Goal: Use online tool/utility

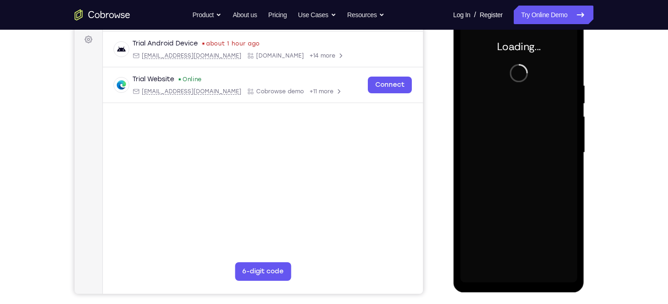
scroll to position [138, 0]
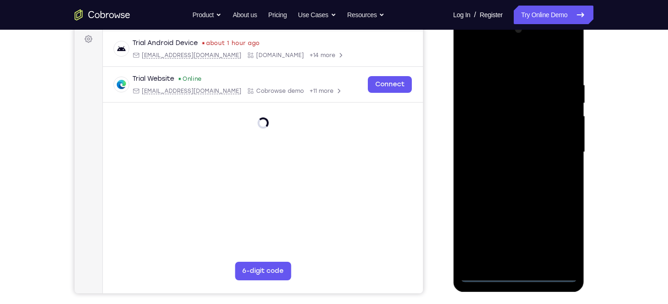
click at [520, 276] on div at bounding box center [518, 152] width 117 height 260
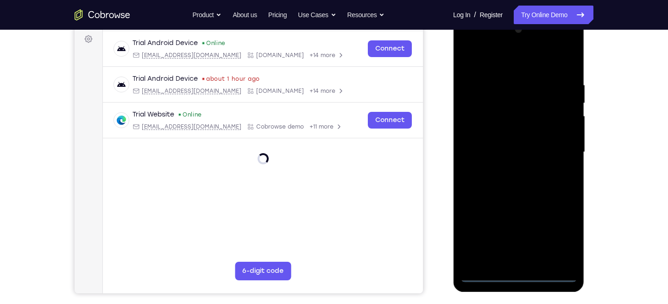
click at [560, 238] on div at bounding box center [518, 152] width 117 height 260
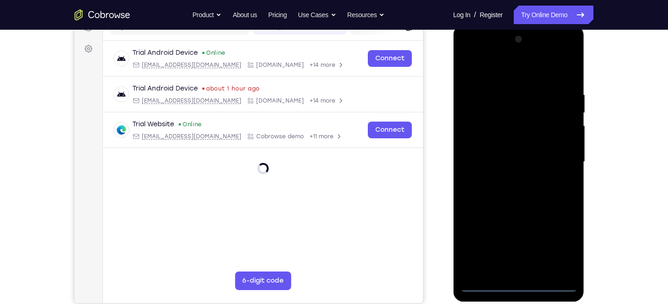
scroll to position [128, 0]
click at [473, 51] on div at bounding box center [518, 162] width 117 height 260
click at [560, 162] on div at bounding box center [518, 162] width 117 height 260
click at [507, 178] on div at bounding box center [518, 162] width 117 height 260
click at [509, 154] on div at bounding box center [518, 162] width 117 height 260
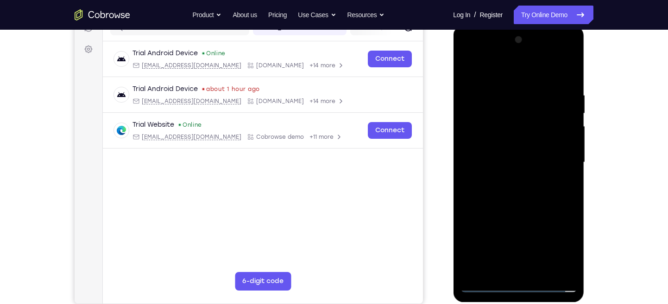
click at [505, 143] on div at bounding box center [518, 162] width 117 height 260
click at [510, 164] on div at bounding box center [518, 162] width 117 height 260
click at [487, 199] on div at bounding box center [518, 162] width 117 height 260
click at [568, 79] on div at bounding box center [518, 162] width 117 height 260
click at [570, 150] on div at bounding box center [518, 162] width 117 height 260
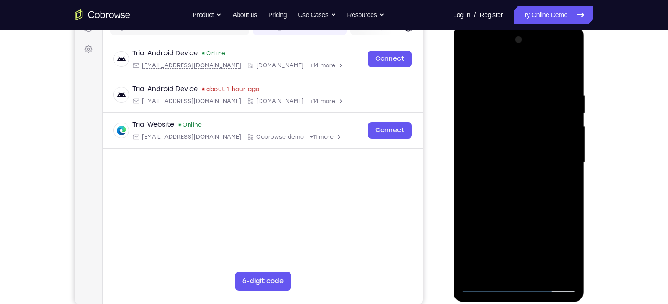
click at [570, 169] on div at bounding box center [518, 162] width 117 height 260
click at [542, 266] on div at bounding box center [518, 162] width 117 height 260
click at [517, 206] on div at bounding box center [518, 162] width 117 height 260
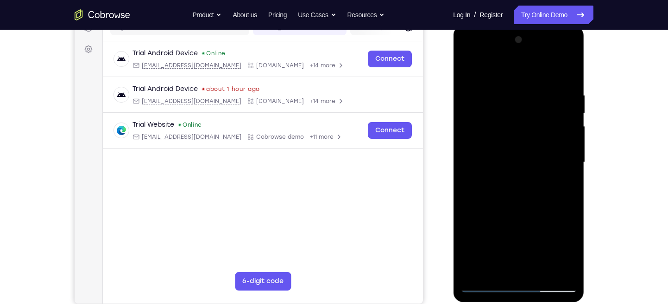
click at [534, 176] on div at bounding box center [518, 162] width 117 height 260
click at [511, 157] on div at bounding box center [518, 162] width 117 height 260
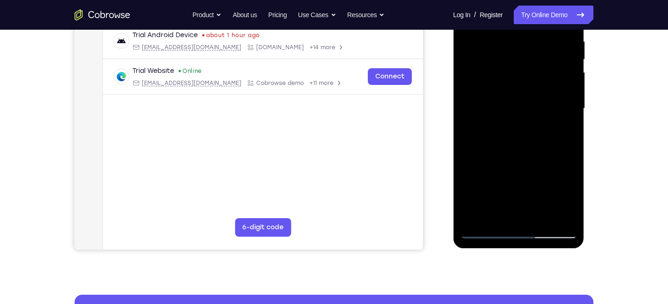
scroll to position [182, 0]
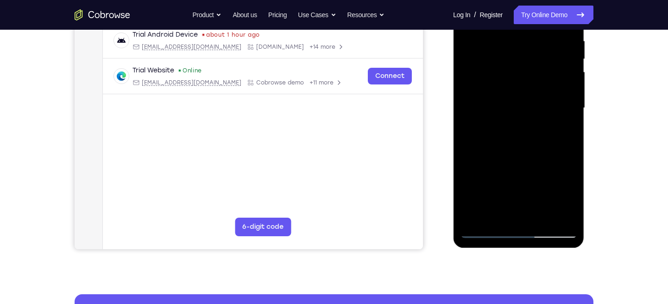
click at [478, 211] on div at bounding box center [518, 108] width 117 height 260
click at [562, 133] on div at bounding box center [518, 108] width 117 height 260
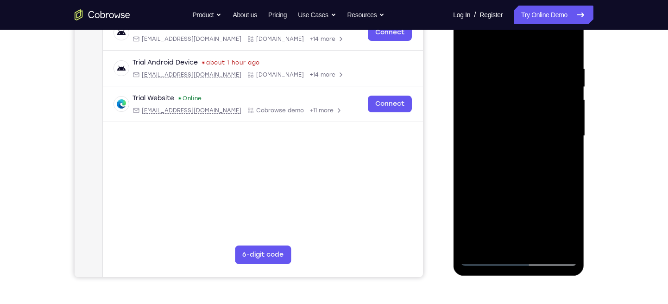
scroll to position [139, 0]
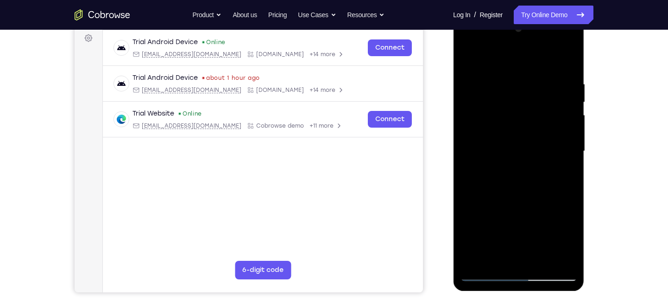
click at [468, 57] on div at bounding box center [518, 151] width 117 height 260
click at [503, 69] on div at bounding box center [518, 151] width 117 height 260
click at [501, 257] on div at bounding box center [518, 151] width 117 height 260
click at [498, 173] on div at bounding box center [518, 151] width 117 height 260
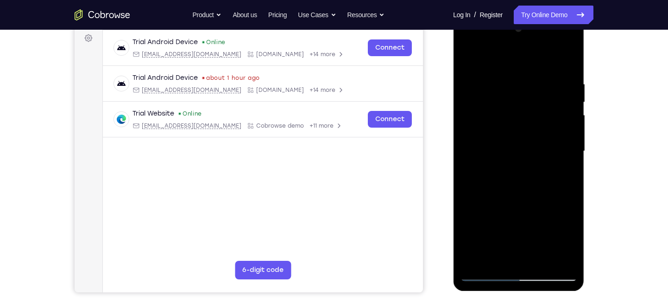
click at [541, 255] on div at bounding box center [518, 151] width 117 height 260
click at [566, 259] on div at bounding box center [518, 151] width 117 height 260
click at [555, 254] on div at bounding box center [518, 151] width 117 height 260
click at [557, 139] on div at bounding box center [518, 151] width 117 height 260
click at [562, 120] on div at bounding box center [518, 151] width 117 height 260
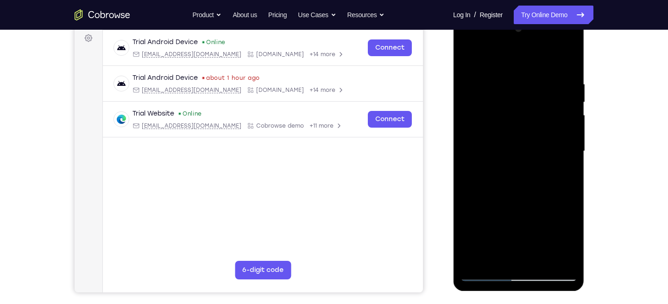
click at [562, 120] on div at bounding box center [518, 151] width 117 height 260
click at [562, 114] on div at bounding box center [518, 151] width 117 height 260
click at [547, 110] on div at bounding box center [518, 151] width 117 height 260
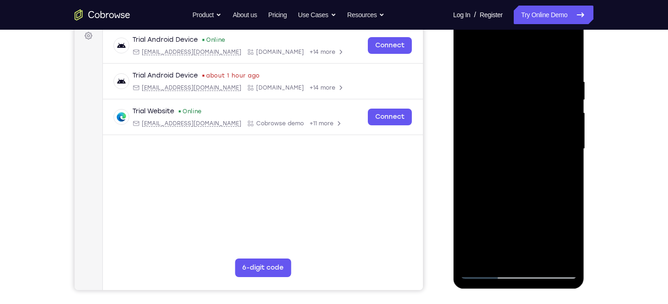
scroll to position [137, 0]
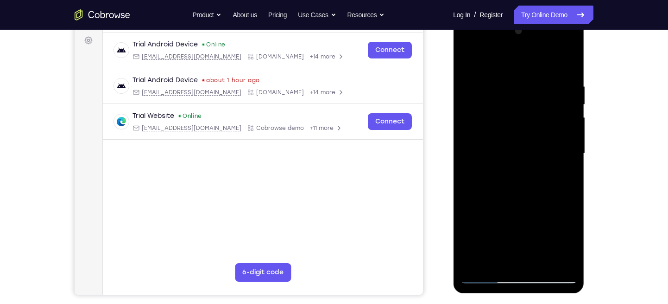
click at [547, 110] on div at bounding box center [518, 154] width 117 height 260
click at [559, 101] on div at bounding box center [518, 154] width 117 height 260
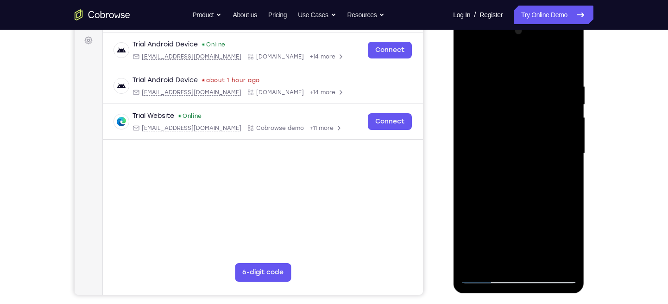
click at [559, 101] on div at bounding box center [518, 154] width 117 height 260
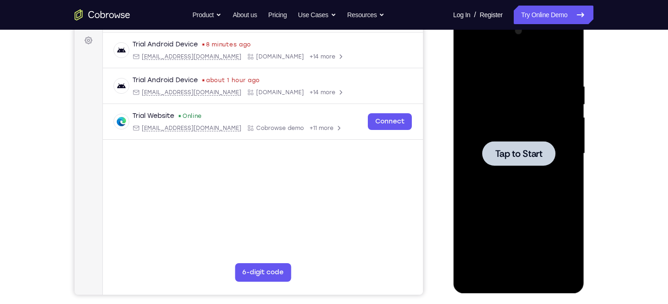
click at [520, 149] on span "Tap to Start" at bounding box center [518, 153] width 47 height 9
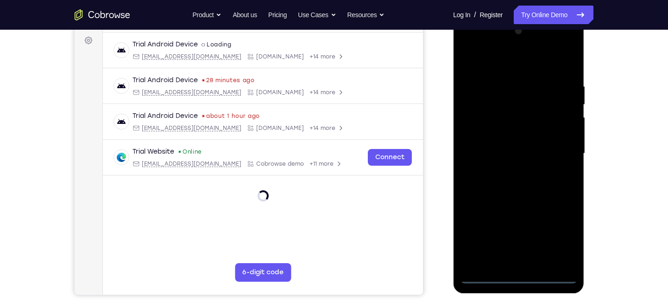
click at [518, 276] on div at bounding box center [518, 154] width 117 height 260
click at [563, 237] on div at bounding box center [518, 154] width 117 height 260
click at [471, 43] on div at bounding box center [518, 154] width 117 height 260
click at [474, 129] on div at bounding box center [518, 154] width 117 height 260
click at [487, 153] on div at bounding box center [518, 154] width 117 height 260
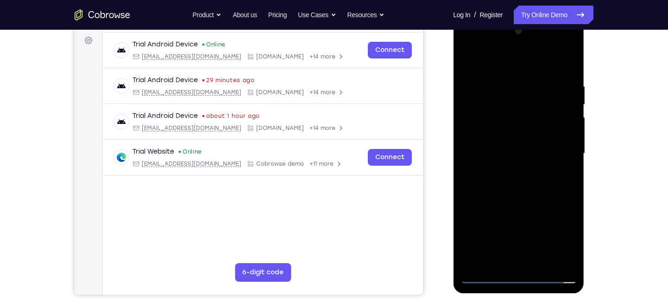
scroll to position [160, 0]
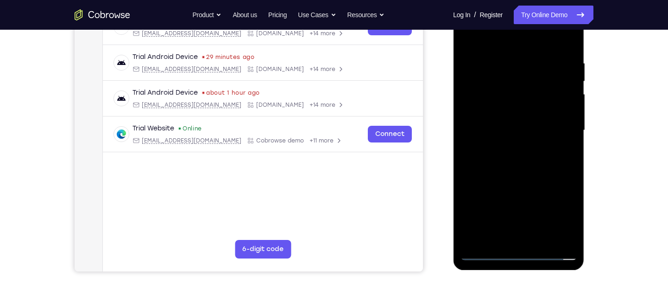
click at [493, 122] on div at bounding box center [518, 130] width 117 height 260
click at [510, 99] on div at bounding box center [518, 130] width 117 height 260
click at [496, 124] on div at bounding box center [518, 130] width 117 height 260
click at [493, 138] on div at bounding box center [518, 130] width 117 height 260
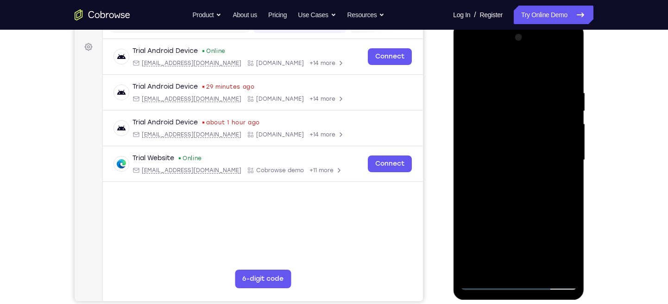
scroll to position [131, 0]
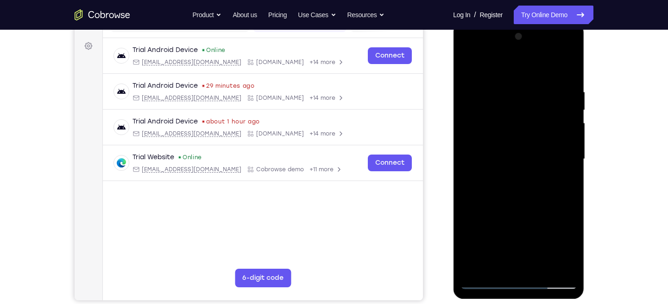
click at [496, 202] on div at bounding box center [518, 159] width 117 height 260
click at [545, 133] on div at bounding box center [518, 159] width 117 height 260
click at [503, 267] on div at bounding box center [518, 159] width 117 height 260
click at [558, 65] on div at bounding box center [518, 159] width 117 height 260
click at [486, 142] on div at bounding box center [518, 159] width 117 height 260
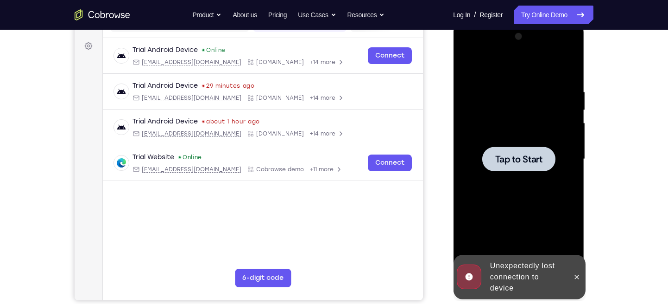
click at [481, 148] on div at bounding box center [518, 159] width 117 height 260
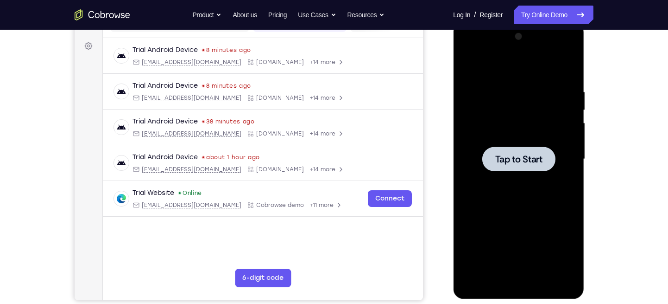
click at [505, 150] on div at bounding box center [518, 158] width 73 height 25
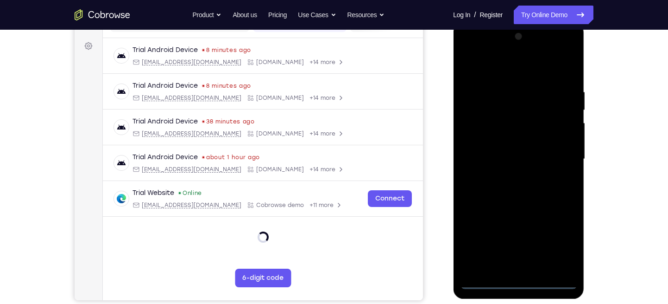
click at [522, 283] on div at bounding box center [518, 159] width 117 height 260
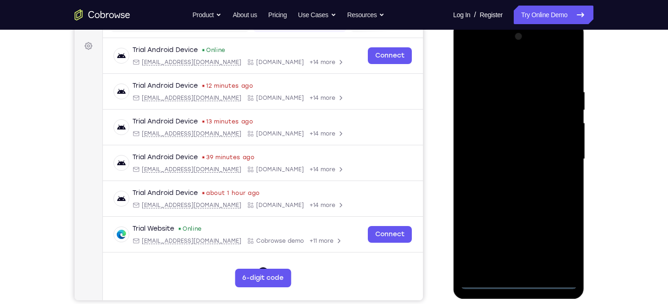
click at [559, 237] on div at bounding box center [518, 159] width 117 height 260
click at [472, 47] on div at bounding box center [518, 159] width 117 height 260
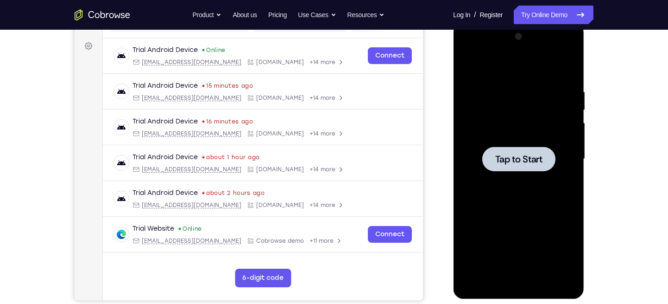
click at [514, 157] on span "Tap to Start" at bounding box center [518, 158] width 47 height 9
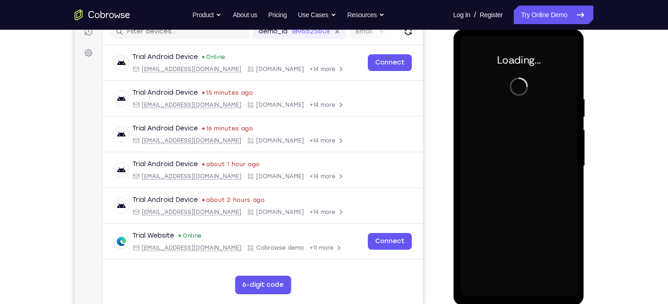
scroll to position [124, 0]
click at [501, 111] on div at bounding box center [518, 167] width 117 height 260
click at [495, 77] on div at bounding box center [518, 167] width 117 height 260
